Goal: Information Seeking & Learning: Find specific fact

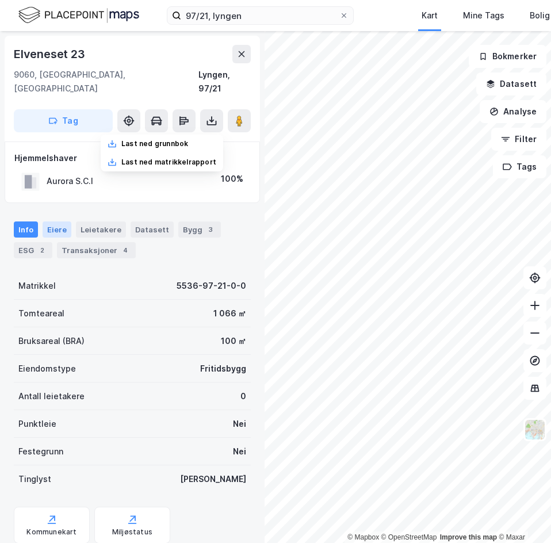
click at [59, 222] on div "Eiere" at bounding box center [57, 230] width 29 height 16
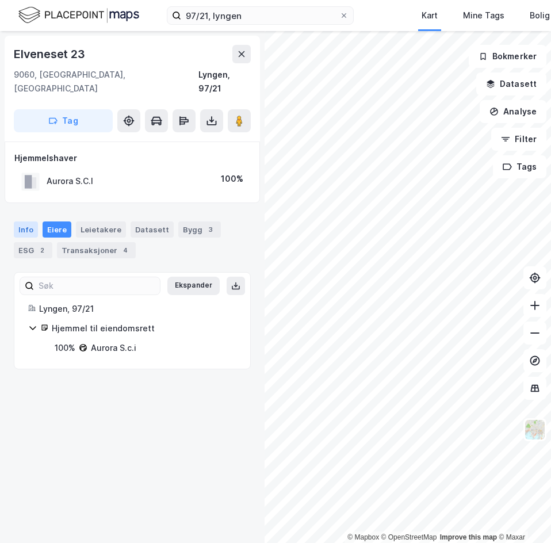
click at [24, 222] on div "Info" at bounding box center [26, 230] width 24 height 16
